Goal: Transaction & Acquisition: Purchase product/service

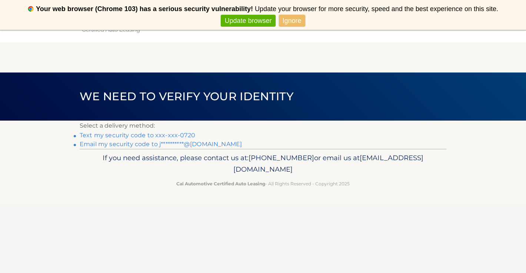
click at [297, 25] on link "Ignore" at bounding box center [292, 21] width 26 height 12
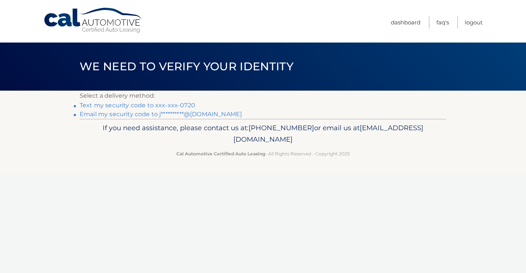
click at [174, 104] on link "Text my security code to xxx-xxx-0720" at bounding box center [138, 105] width 116 height 7
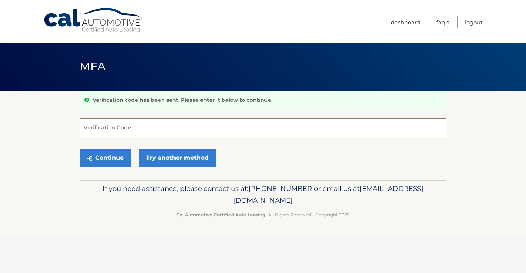
click at [134, 128] on input "Verification Code" at bounding box center [263, 128] width 367 height 19
type input "663272"
click at [105, 157] on button "Continue" at bounding box center [105, 158] width 51 height 19
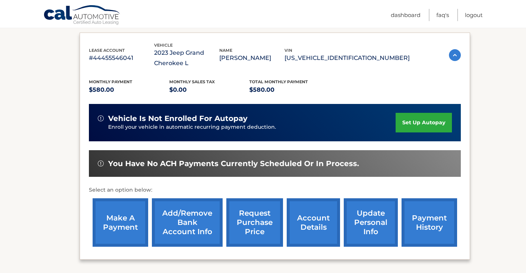
scroll to position [132, 0]
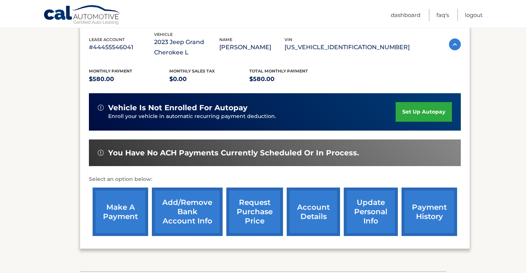
click at [122, 217] on link "make a payment" at bounding box center [121, 212] width 56 height 49
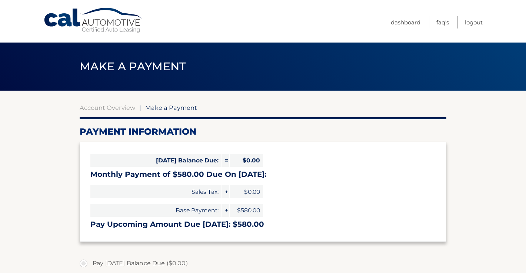
select select "MjI4MjVjM2MtODVjZi00MzUyLTkwNWEtOGRhNTFiYzAwZTIy"
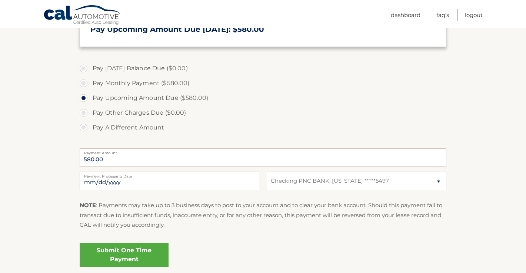
scroll to position [197, 0]
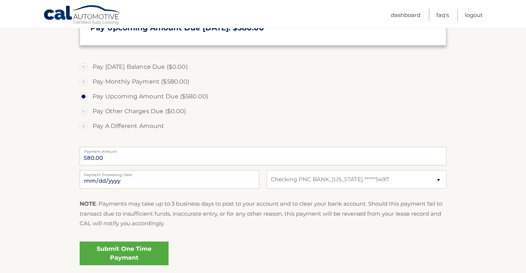
click at [122, 251] on link "Submit One Time Payment" at bounding box center [124, 254] width 89 height 24
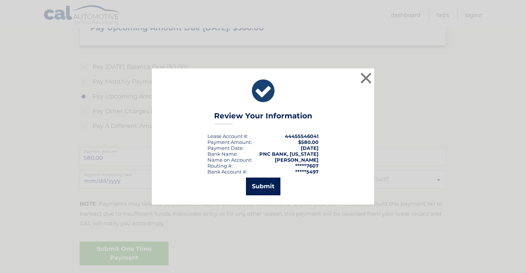
click at [264, 182] on button "Submit" at bounding box center [263, 187] width 34 height 18
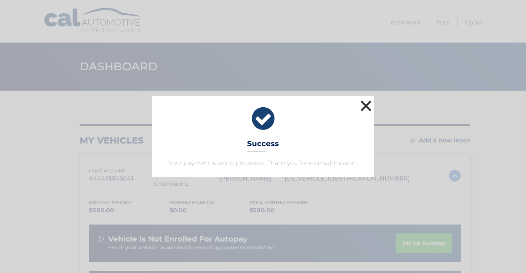
click at [364, 105] on button "×" at bounding box center [366, 106] width 15 height 15
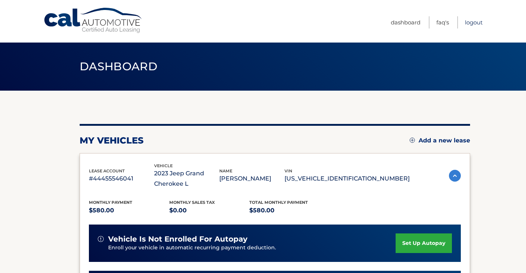
click at [473, 21] on link "Logout" at bounding box center [474, 22] width 18 height 12
